Goal: Download file/media

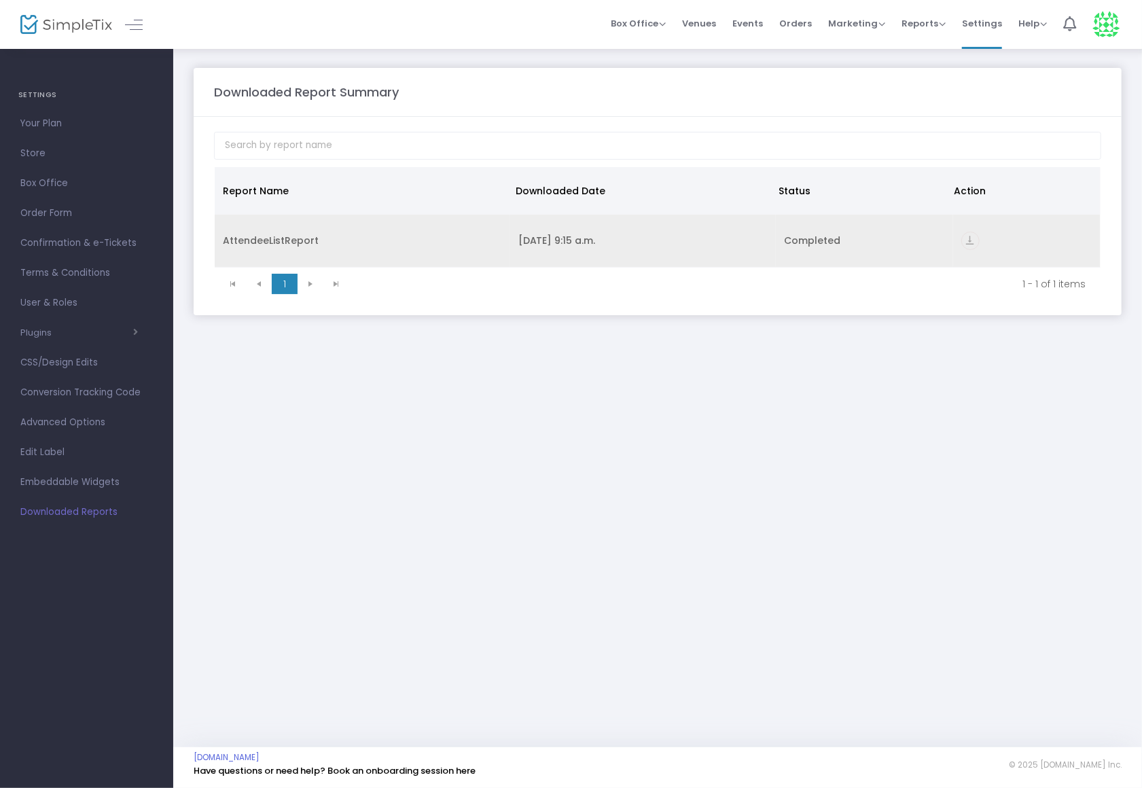
click at [975, 241] on icon "vertical_align_bottom" at bounding box center [971, 241] width 18 height 18
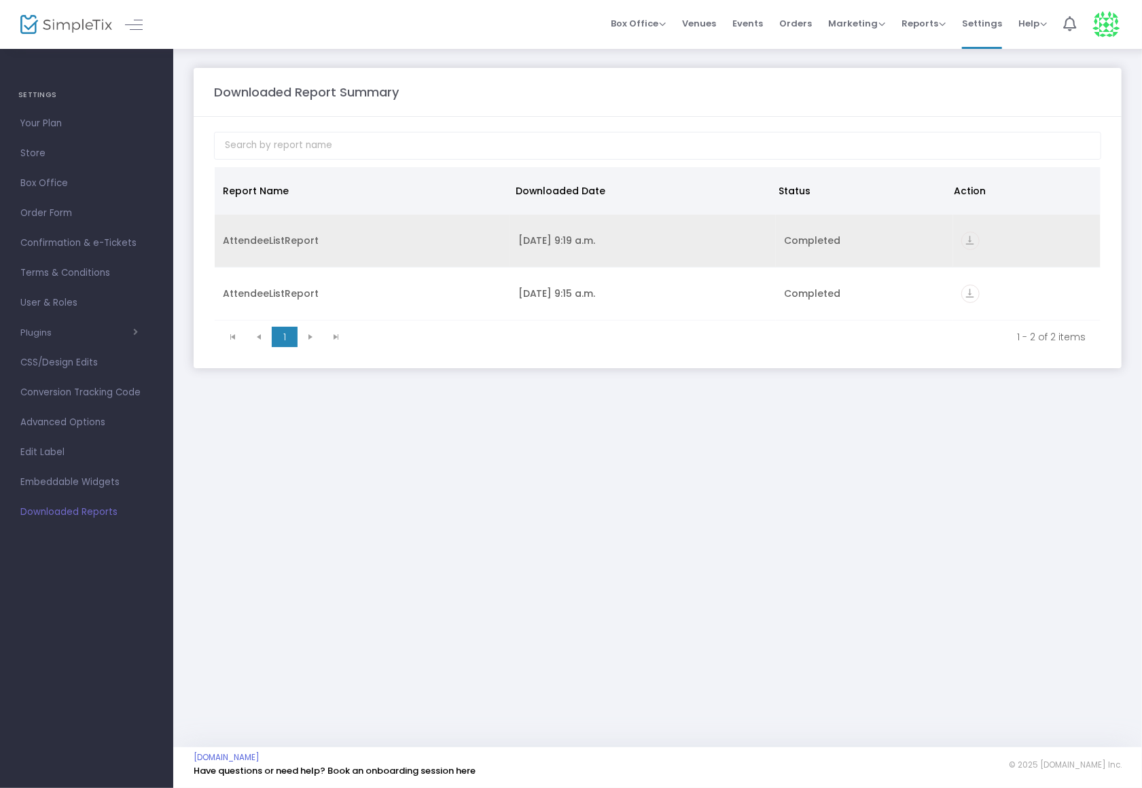
click at [616, 239] on div "[DATE] 9:19 a.m." at bounding box center [643, 241] width 249 height 14
